Goal: Task Accomplishment & Management: Manage account settings

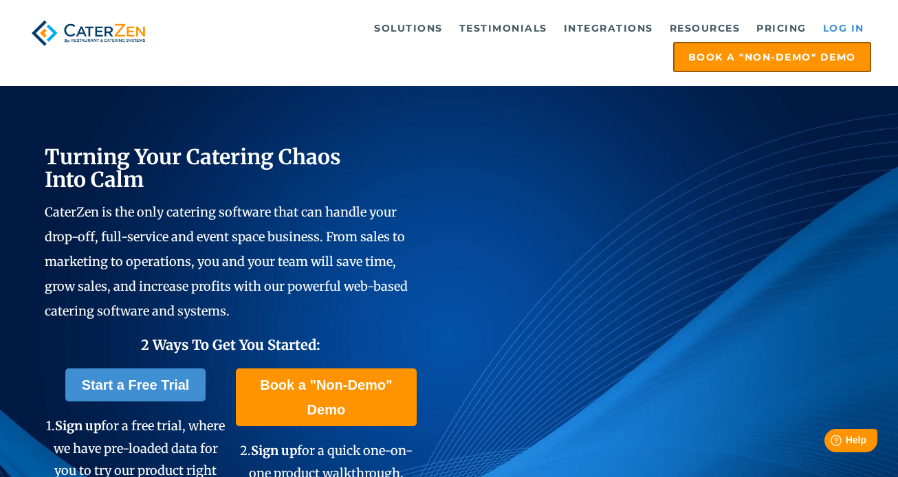
click at [837, 30] on link "Log in" at bounding box center [843, 28] width 55 height 28
click at [834, 21] on link "Log in" at bounding box center [843, 28] width 55 height 28
click at [858, 23] on link "Log in" at bounding box center [843, 28] width 55 height 28
